Goal: Find specific page/section: Find specific page/section

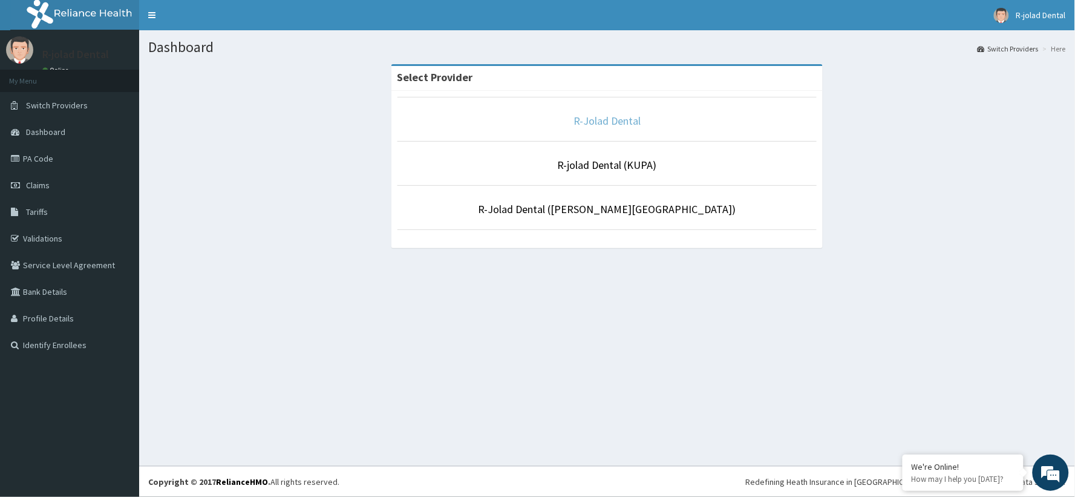
click at [582, 123] on link "R-Jolad Dental" at bounding box center [607, 121] width 67 height 14
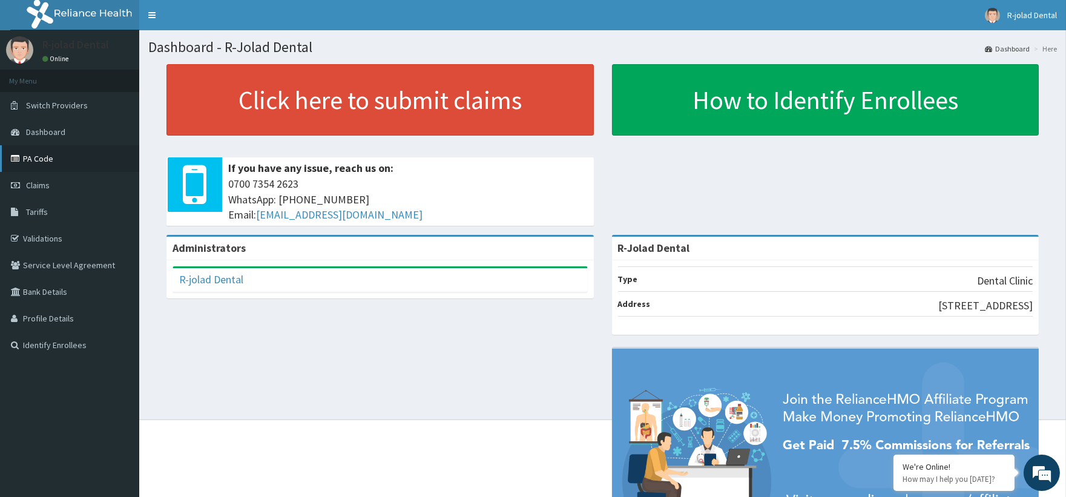
click at [48, 160] on link "PA Code" at bounding box center [69, 158] width 139 height 27
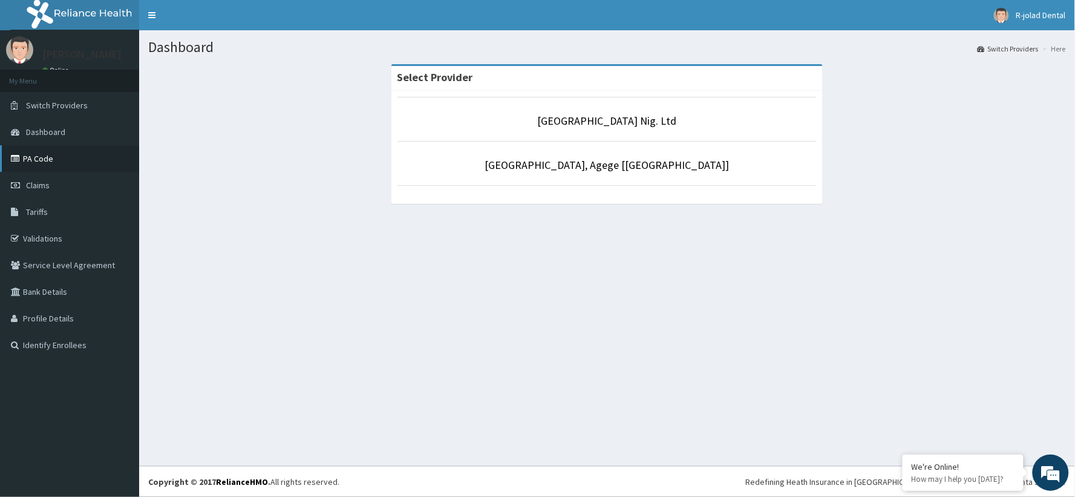
click at [55, 152] on link "PA Code" at bounding box center [69, 158] width 139 height 27
